Goal: Information Seeking & Learning: Learn about a topic

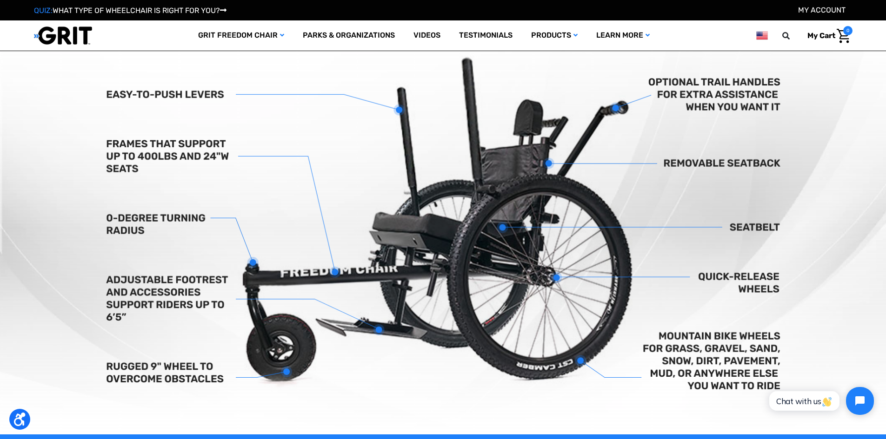
scroll to position [325, 0]
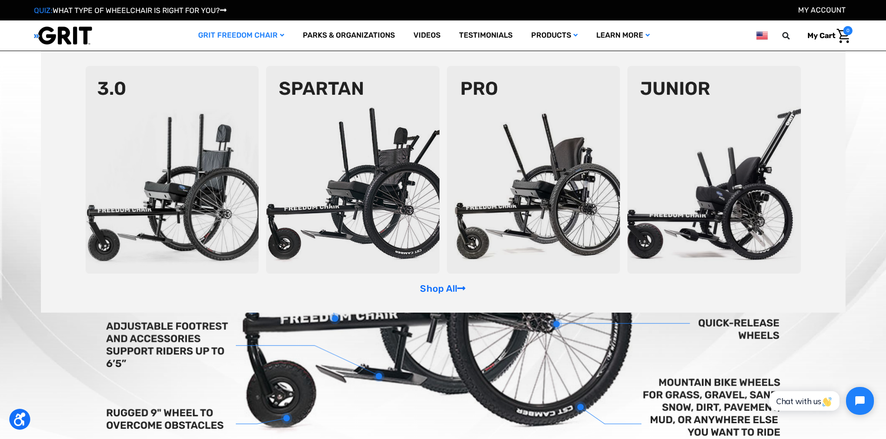
click at [554, 163] on img at bounding box center [533, 170] width 173 height 208
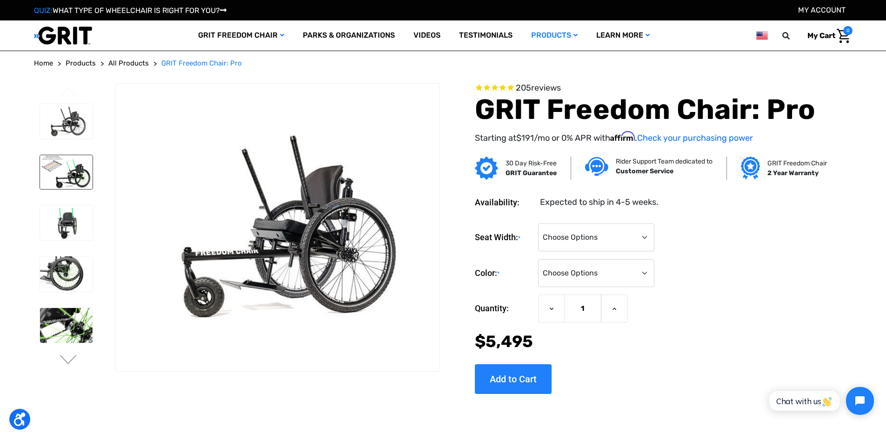
click at [81, 179] on img at bounding box center [66, 172] width 53 height 34
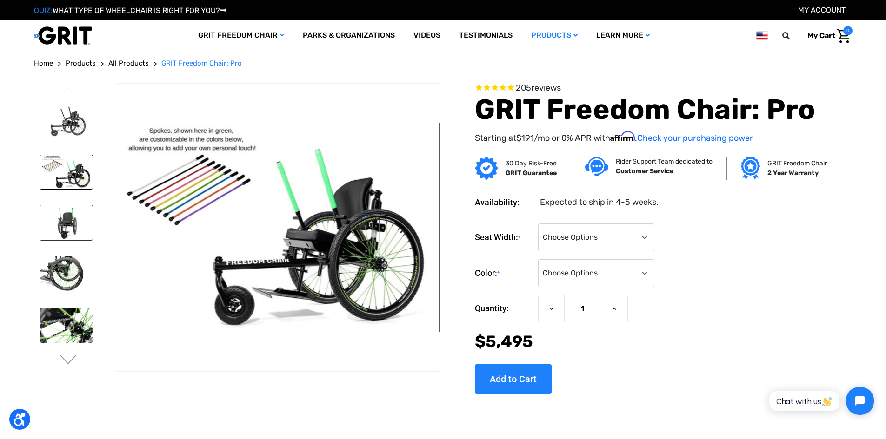
click at [82, 221] on img at bounding box center [66, 223] width 53 height 35
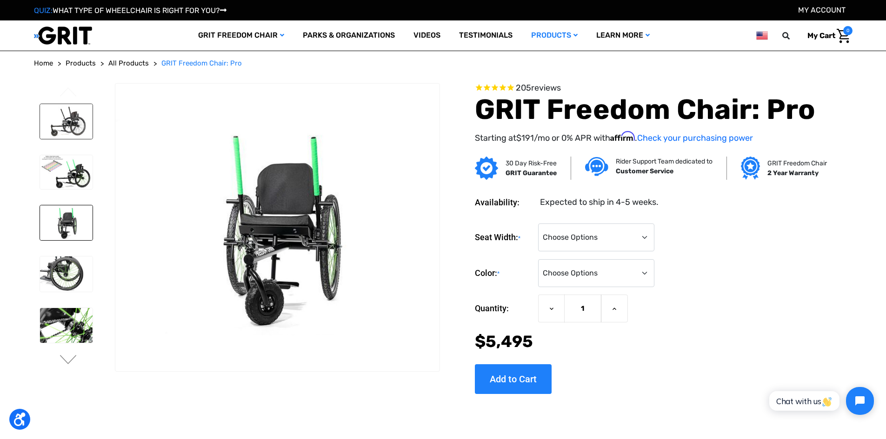
click at [73, 126] on img at bounding box center [66, 121] width 53 height 35
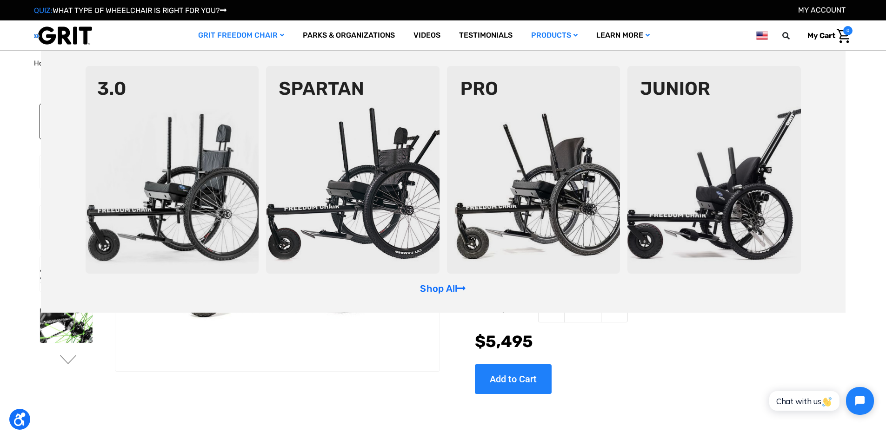
click at [321, 166] on img at bounding box center [352, 170] width 173 height 208
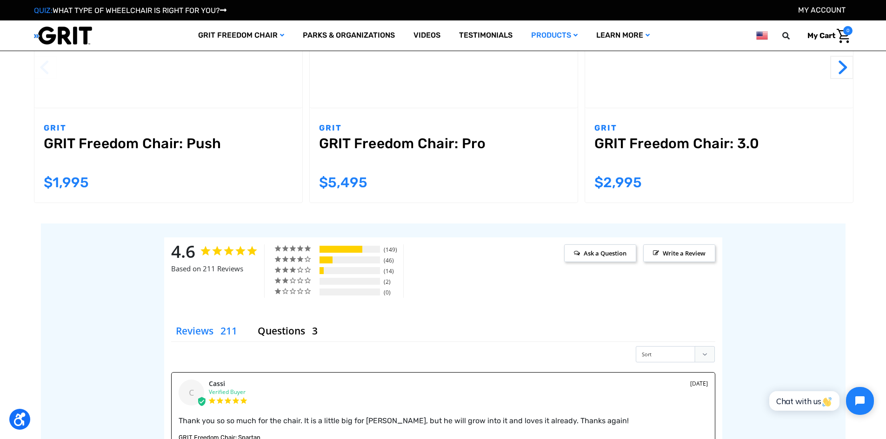
scroll to position [976, 0]
